Goal: Navigation & Orientation: Find specific page/section

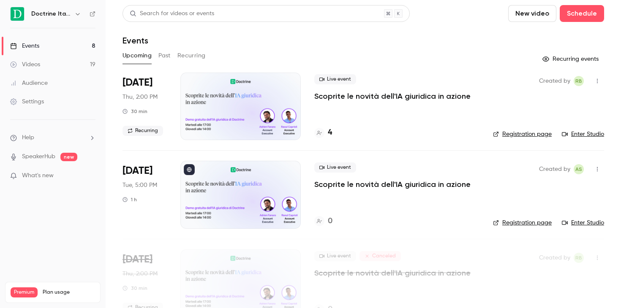
click at [78, 15] on icon "button" at bounding box center [77, 14] width 7 height 7
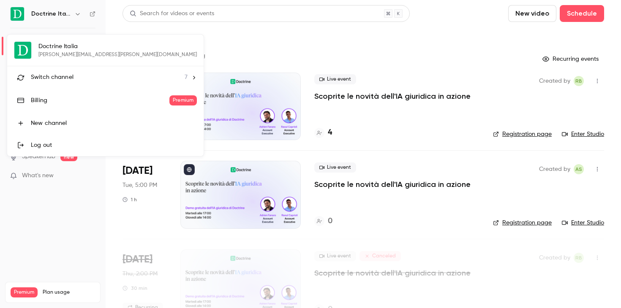
click at [76, 81] on div "Switch channel 7" at bounding box center [109, 77] width 157 height 9
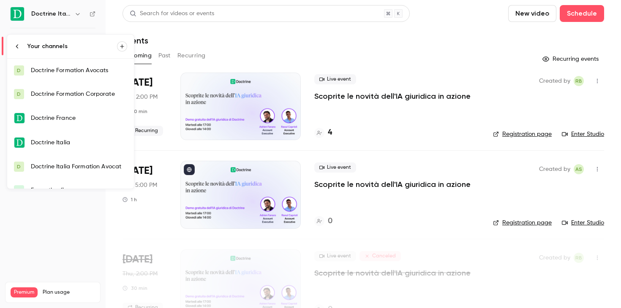
click at [82, 168] on div "Doctrine Italia Formation Avocat" at bounding box center [79, 167] width 96 height 8
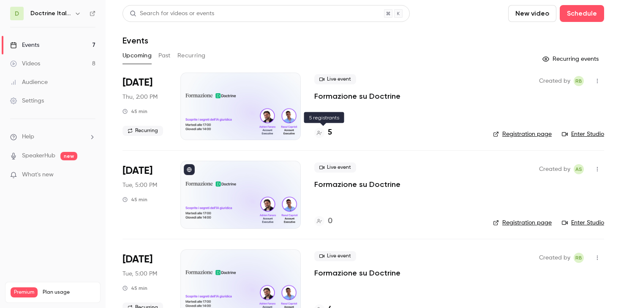
click at [327, 134] on div "5" at bounding box center [323, 132] width 18 height 11
